Goal: Go to known website: Access a specific website the user already knows

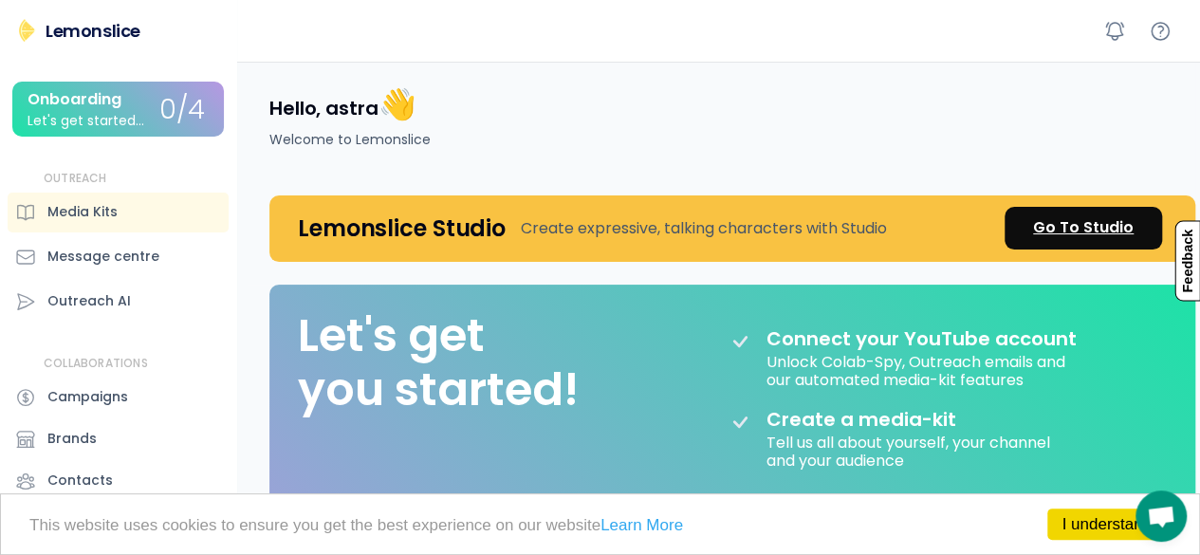
click at [1086, 226] on div "Go To Studio" at bounding box center [1083, 227] width 101 height 23
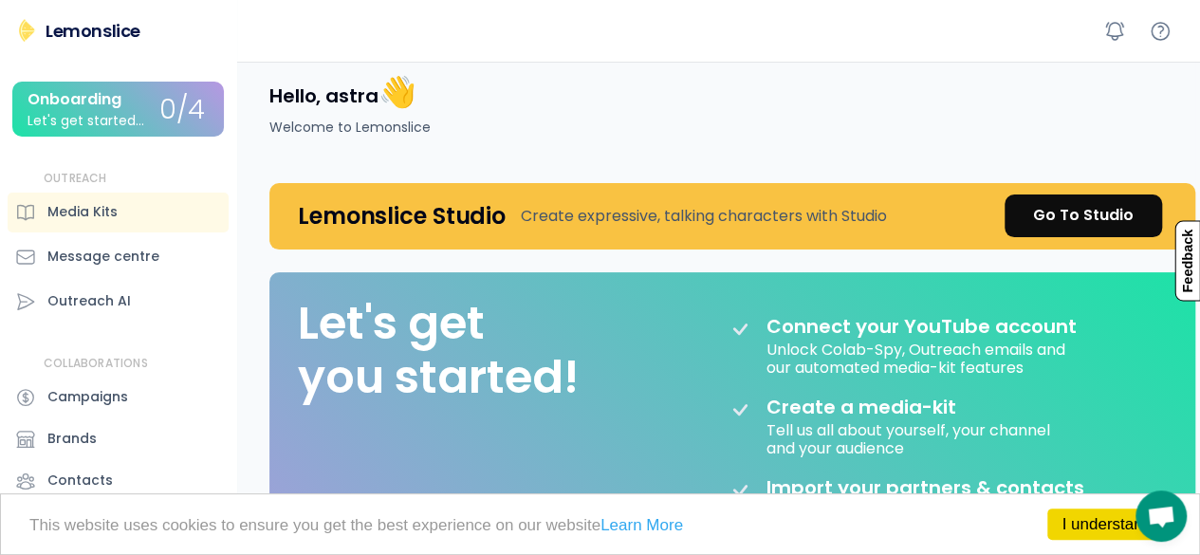
scroll to position [8, 0]
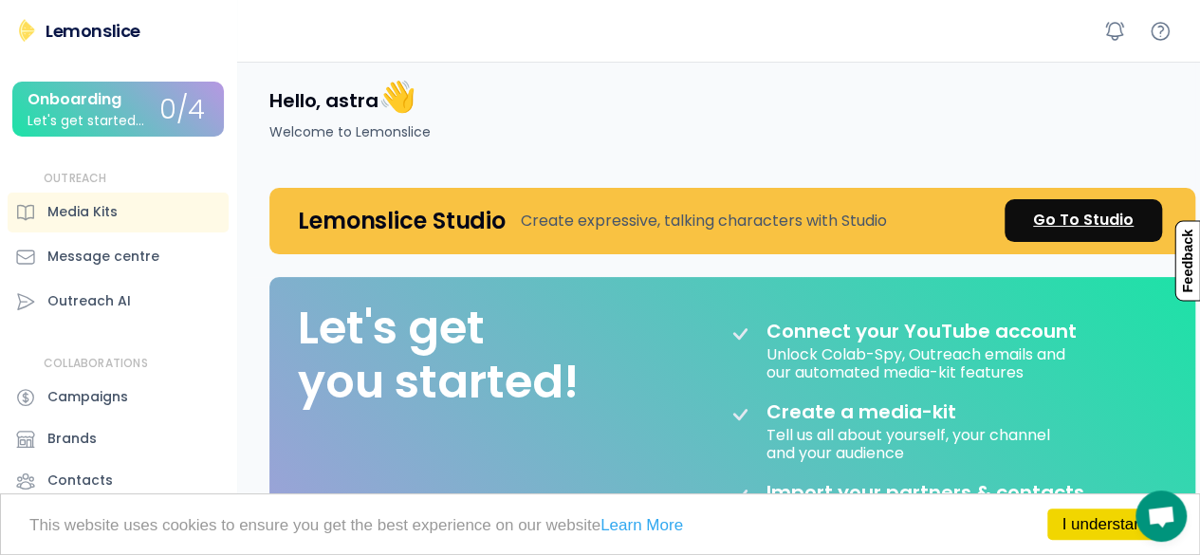
click at [1061, 213] on div "Go To Studio" at bounding box center [1083, 220] width 101 height 23
